Goal: Information Seeking & Learning: Find specific fact

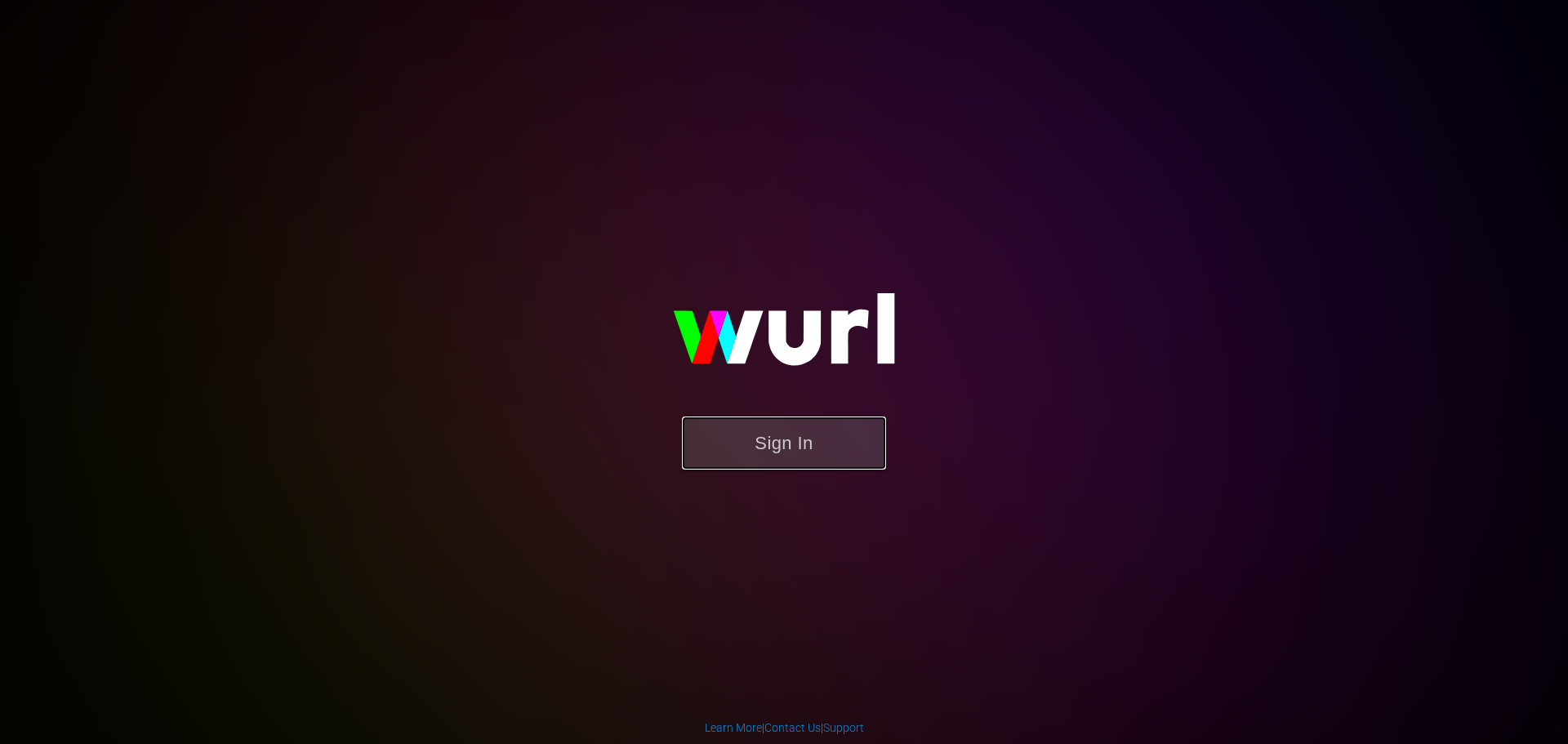
click at [843, 442] on button "Sign In" at bounding box center [784, 442] width 205 height 53
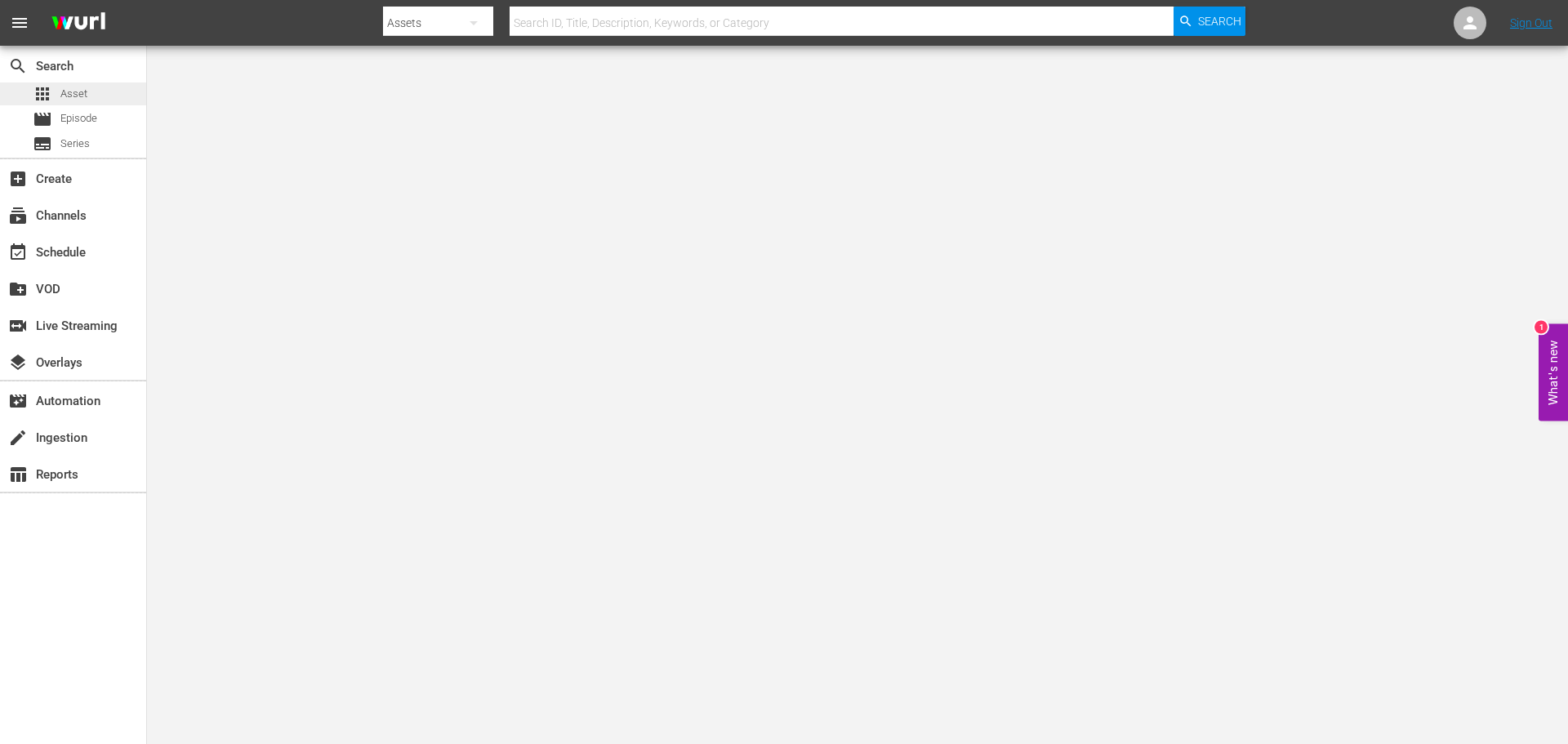
click at [72, 102] on div "apps Asset" at bounding box center [60, 94] width 55 height 23
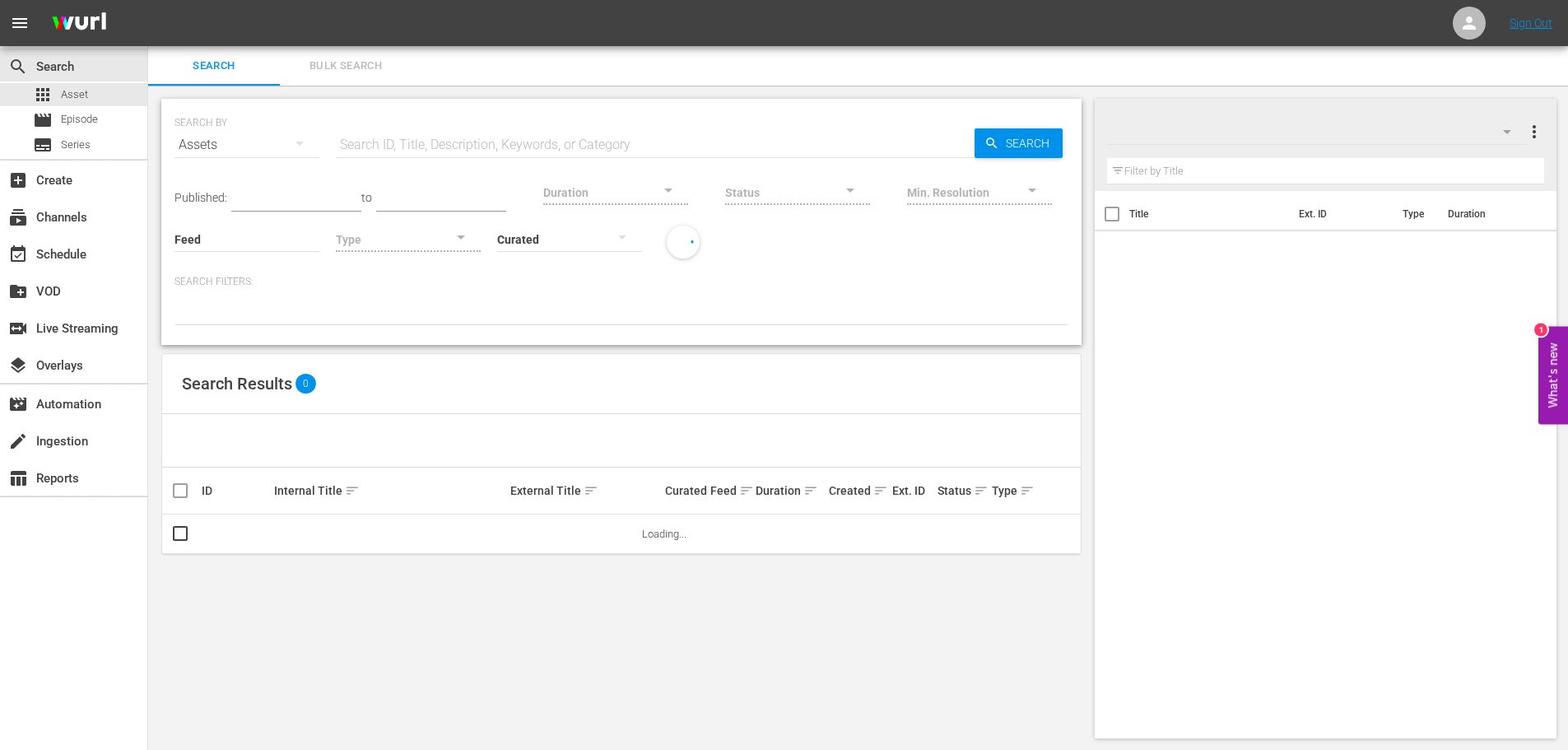
click at [477, 152] on input "text" at bounding box center [655, 145] width 639 height 39
paste input "AMCNVR0000018901"
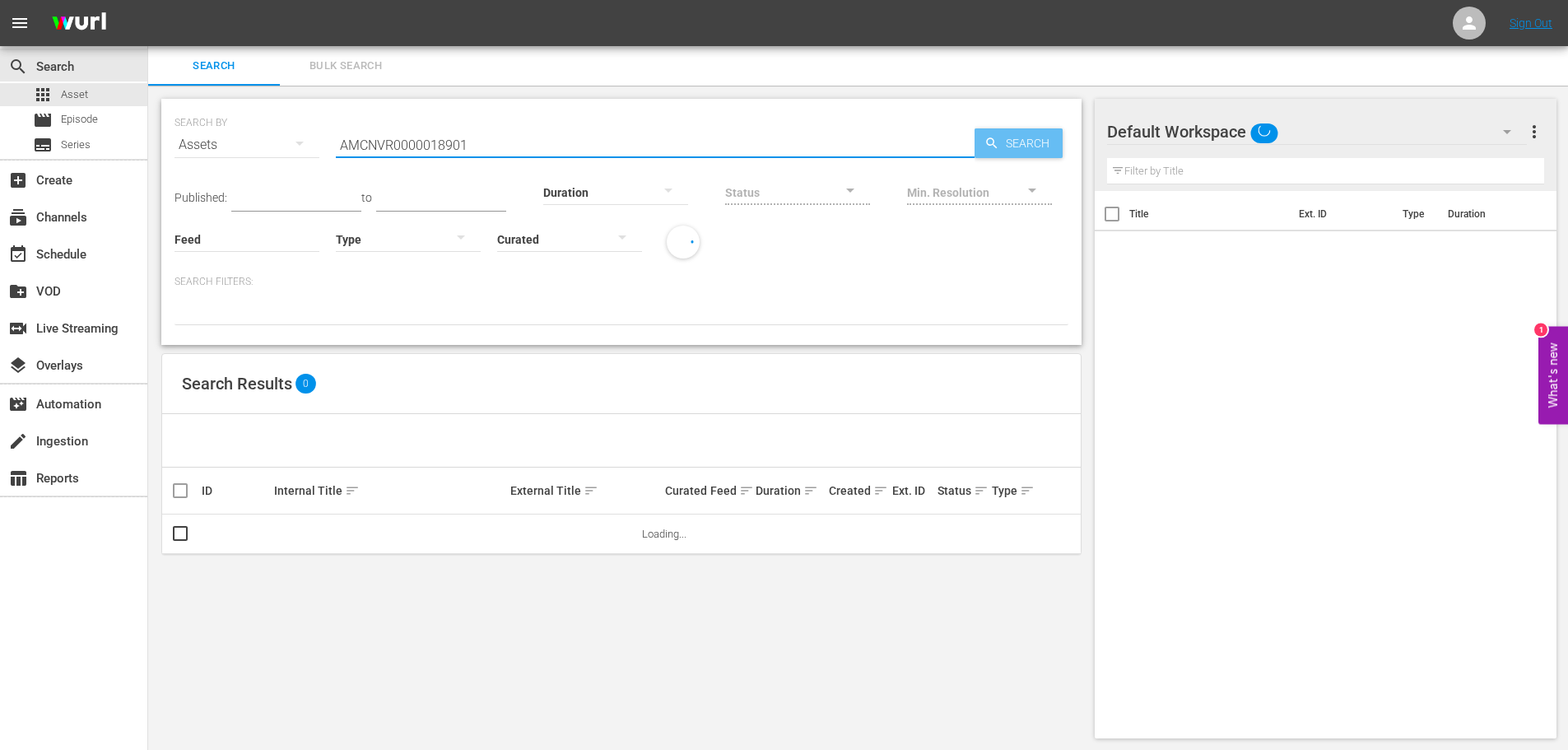
type input "AMCNVR0000018901"
click at [1038, 136] on span "Search" at bounding box center [1031, 143] width 63 height 30
